Goal: Task Accomplishment & Management: Manage account settings

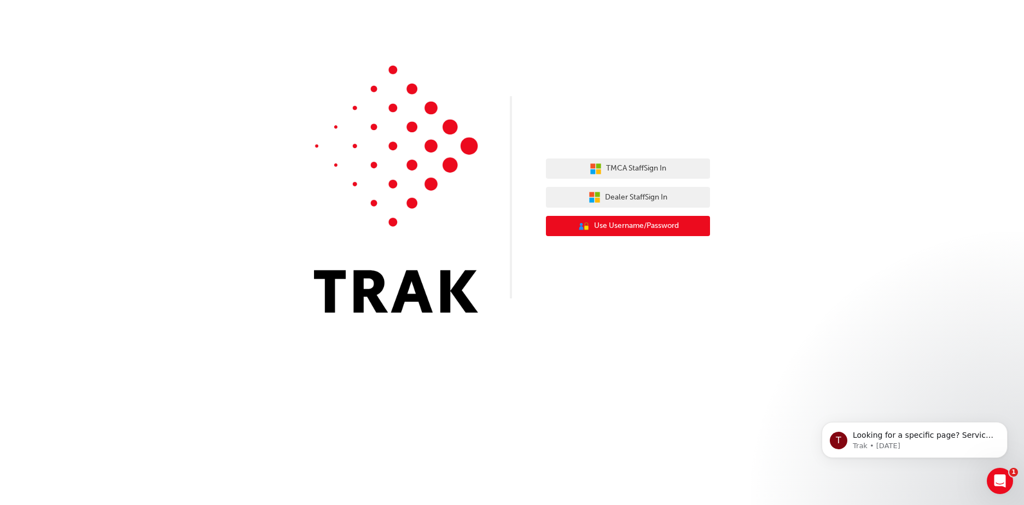
click at [648, 224] on span "Use Username/Password" at bounding box center [636, 226] width 85 height 13
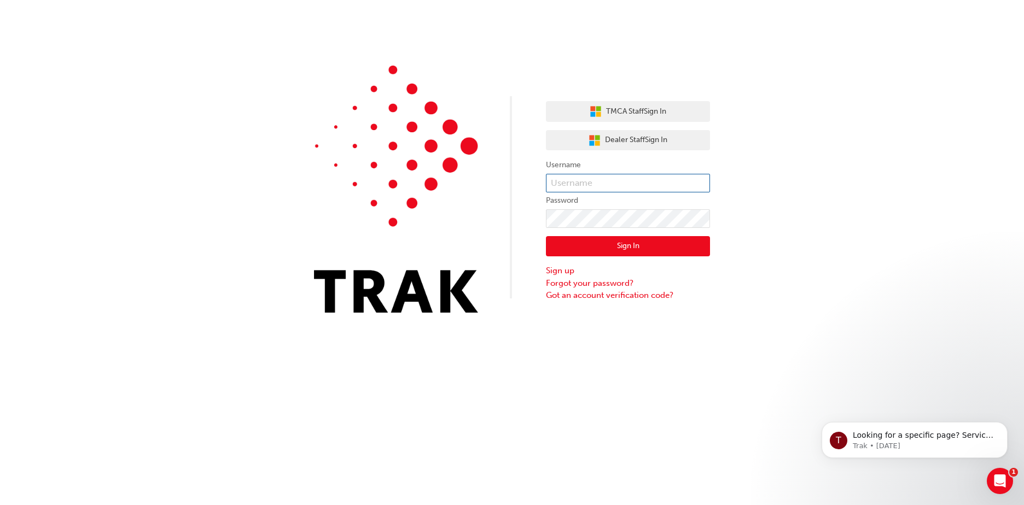
click at [662, 187] on input "text" at bounding box center [628, 183] width 164 height 19
type input "bradley.hayvice"
click at [546, 236] on button "Sign In" at bounding box center [628, 246] width 164 height 21
click button "Sign In" at bounding box center [628, 246] width 164 height 21
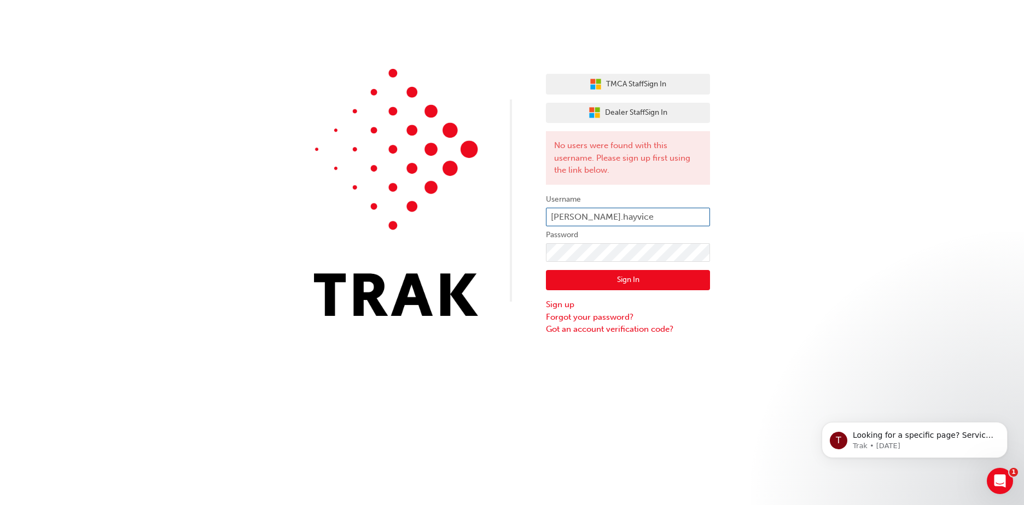
click at [616, 218] on input "bradley.hayvice" at bounding box center [628, 217] width 164 height 19
type input "Bradley.Hayvice"
click at [638, 283] on button "Sign In" at bounding box center [628, 280] width 164 height 21
click button "Sign In" at bounding box center [628, 280] width 164 height 21
click at [635, 119] on button "Dealer Staff Sign In" at bounding box center [628, 113] width 164 height 21
